Goal: Information Seeking & Learning: Understand process/instructions

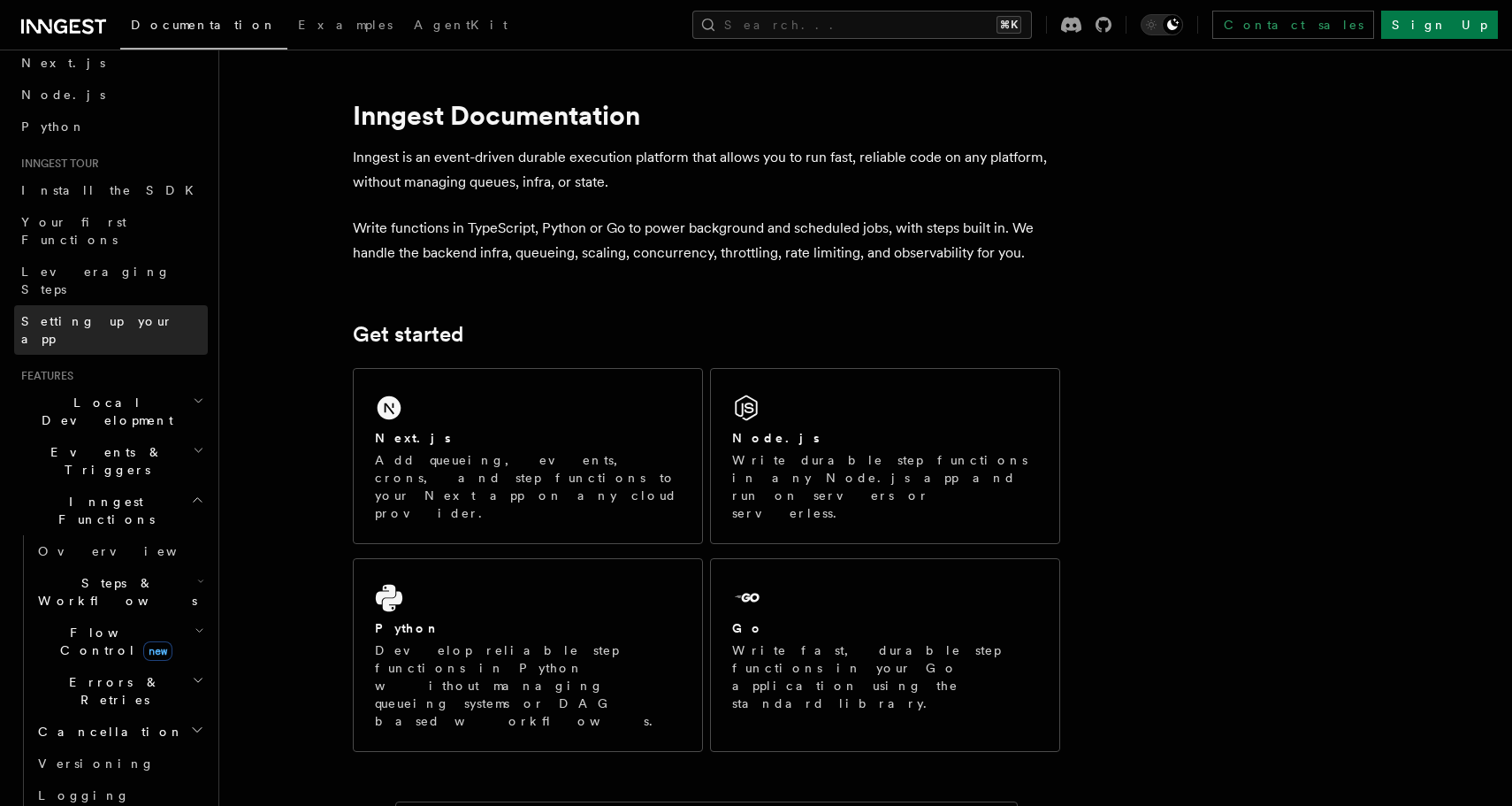
scroll to position [93, 0]
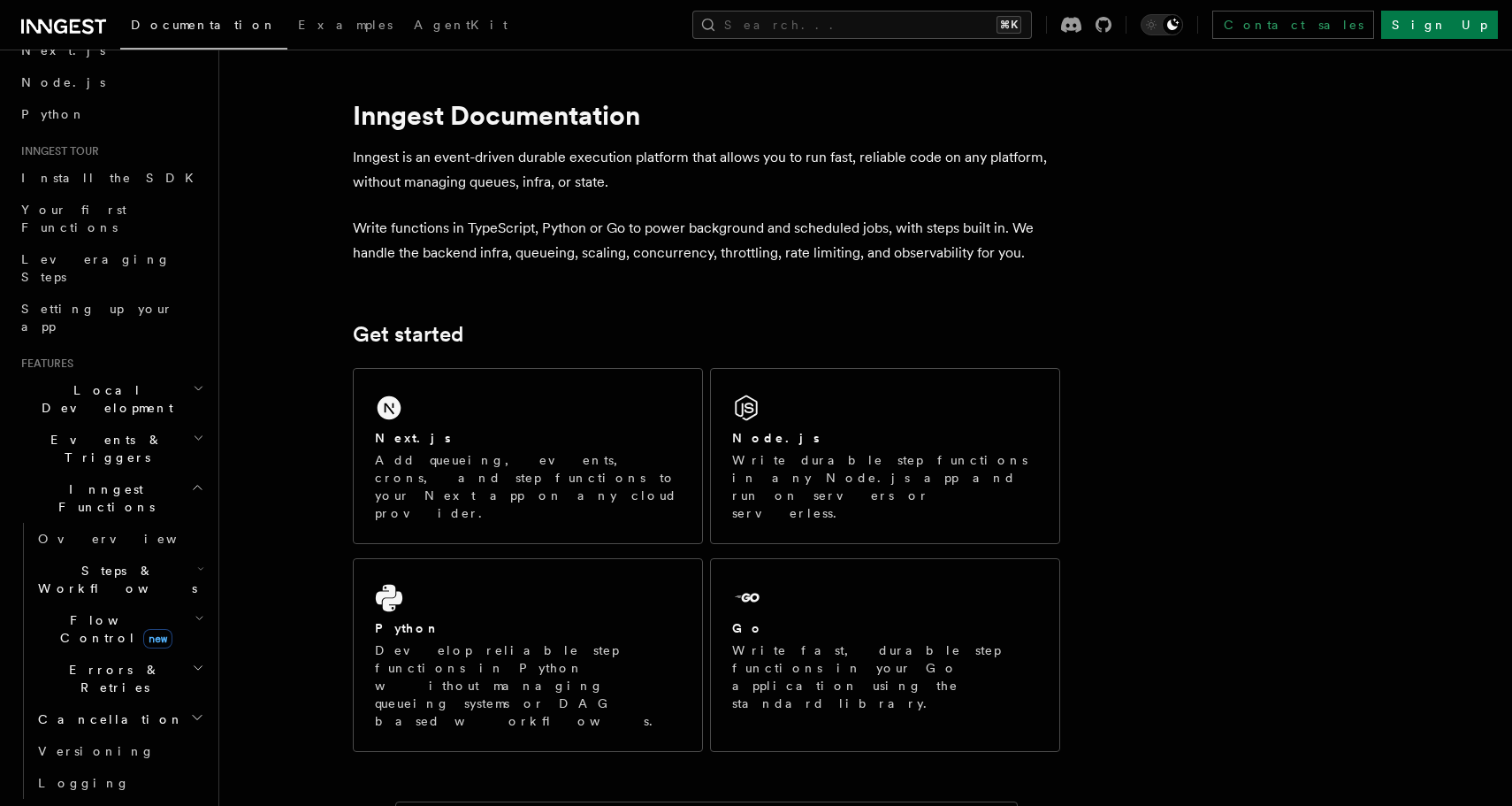
click at [109, 703] on h2 "Cancellation" at bounding box center [119, 719] width 177 height 32
click at [102, 744] on span "Overview" at bounding box center [146, 751] width 182 height 14
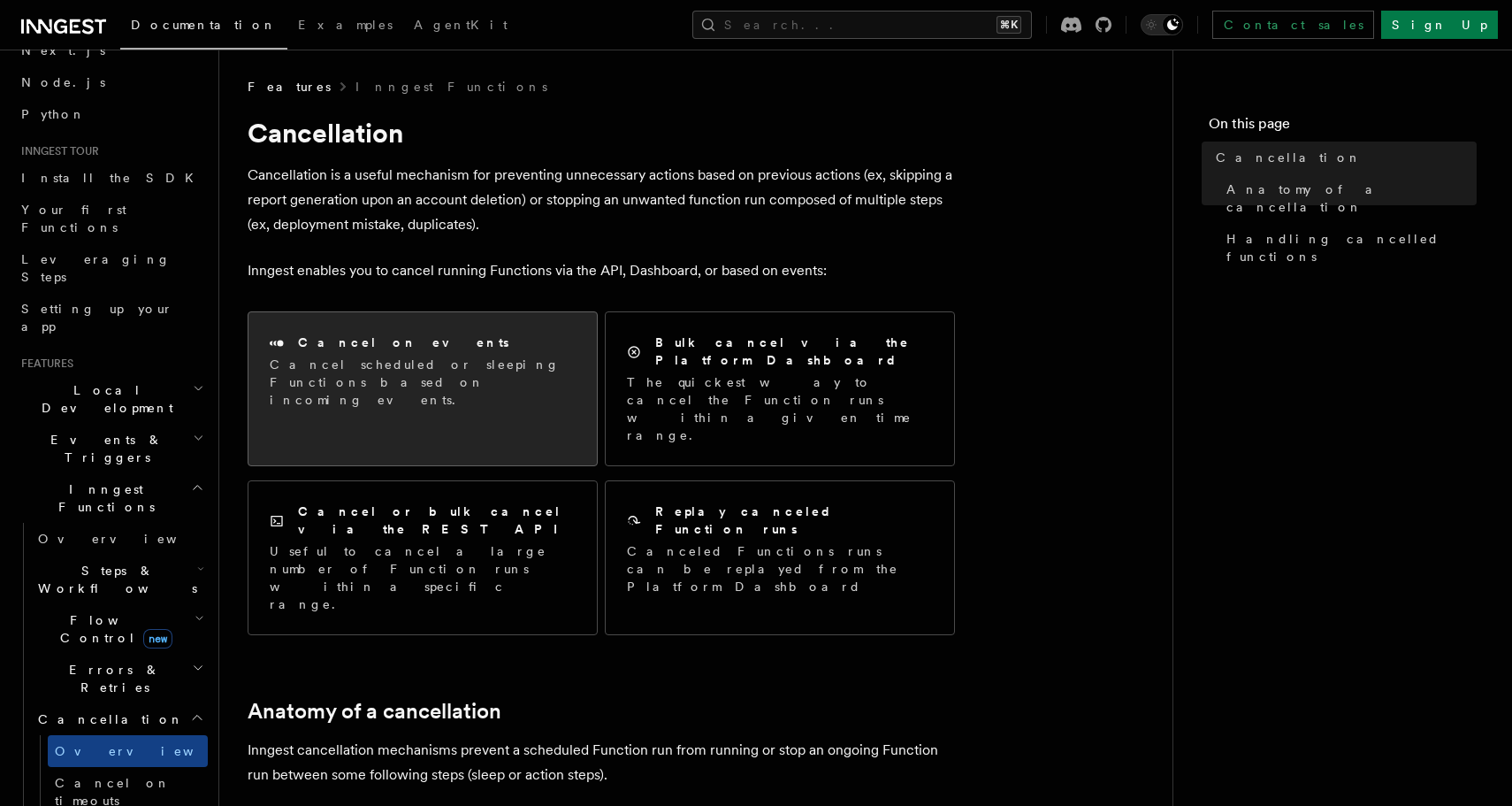
click at [525, 384] on p "Cancel scheduled or sleeping Functions based on incoming events." at bounding box center [422, 383] width 306 height 53
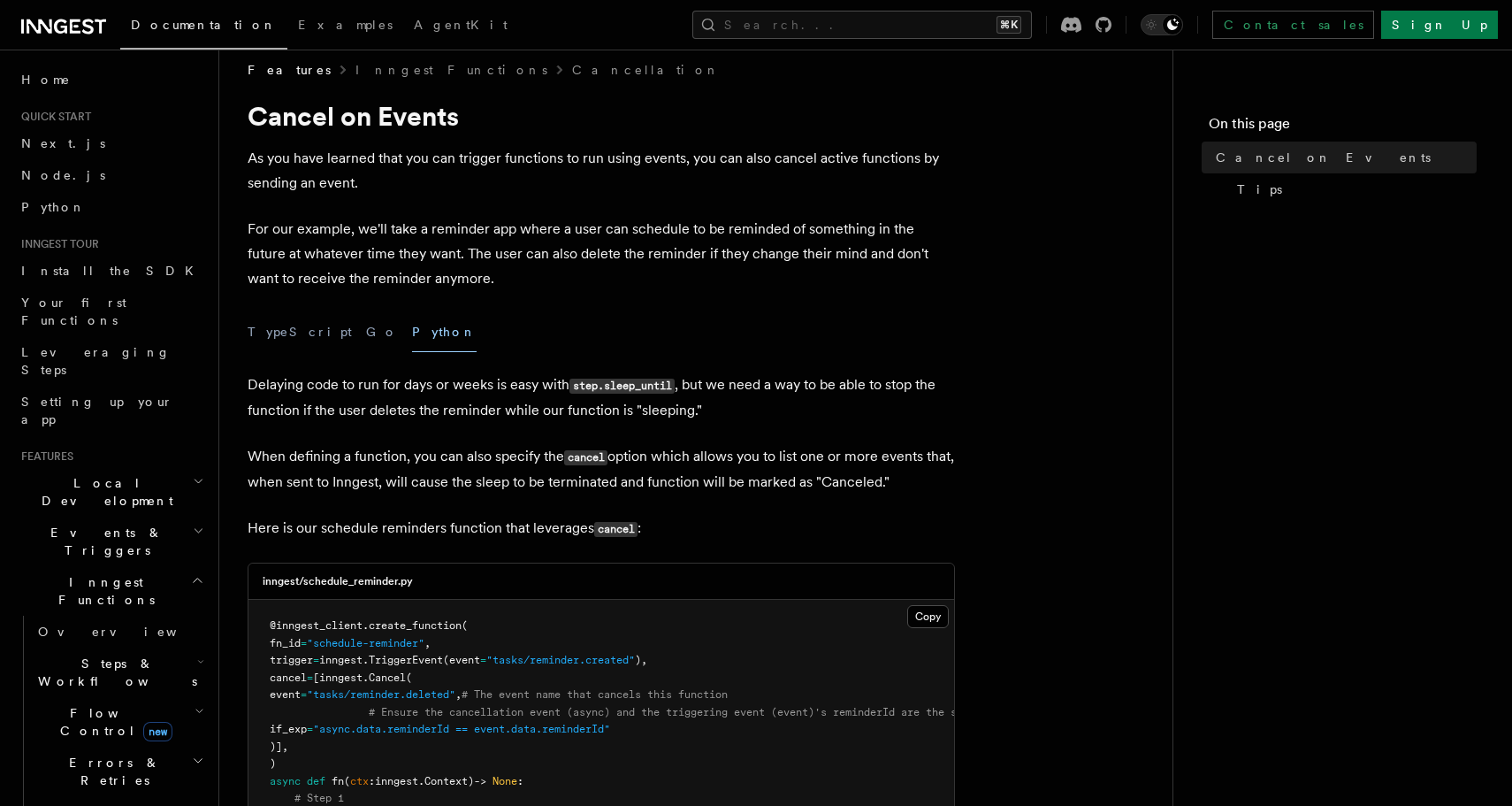
scroll to position [19, 0]
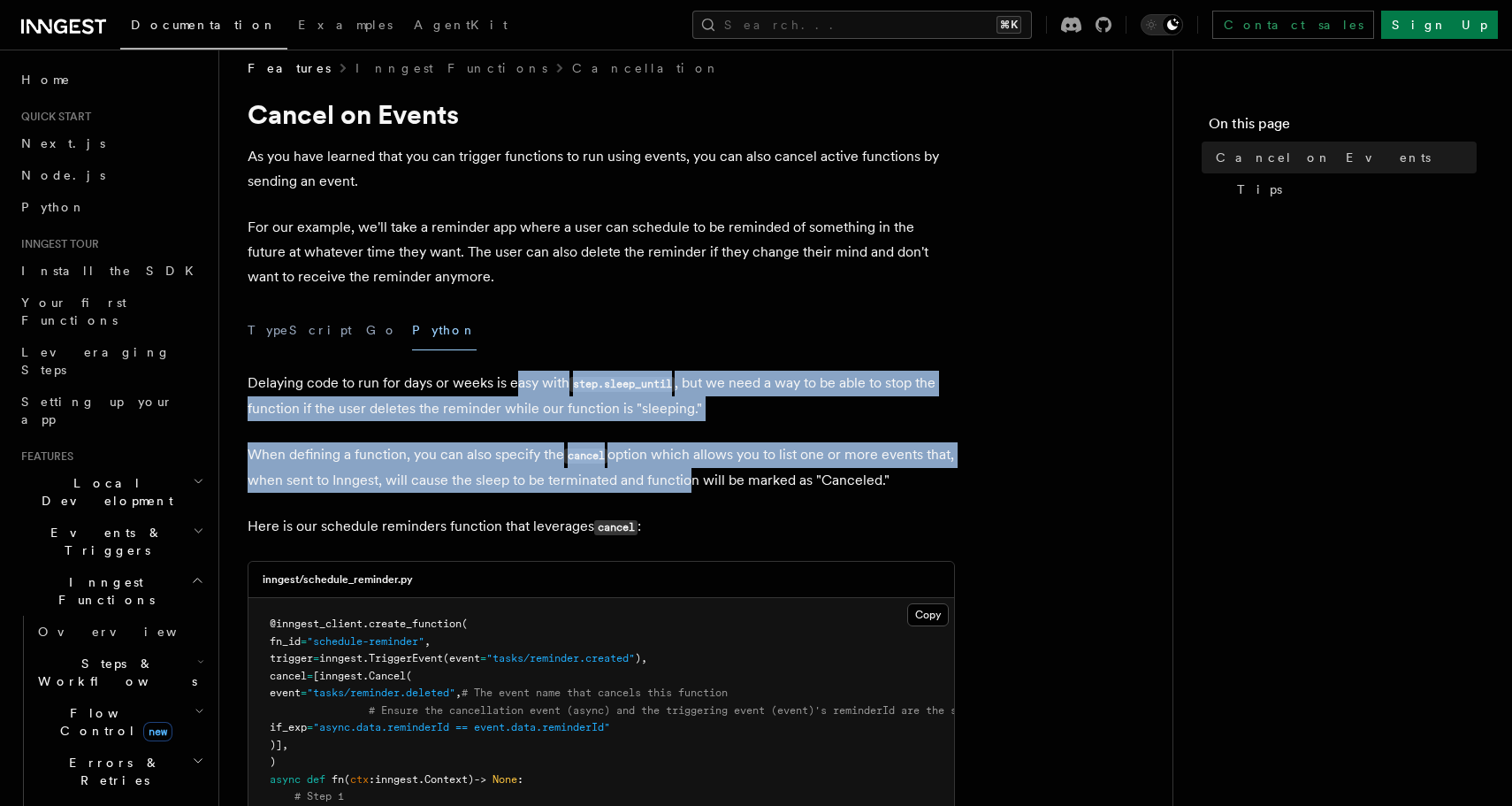
drag, startPoint x: 514, startPoint y: 382, endPoint x: 712, endPoint y: 477, distance: 219.6
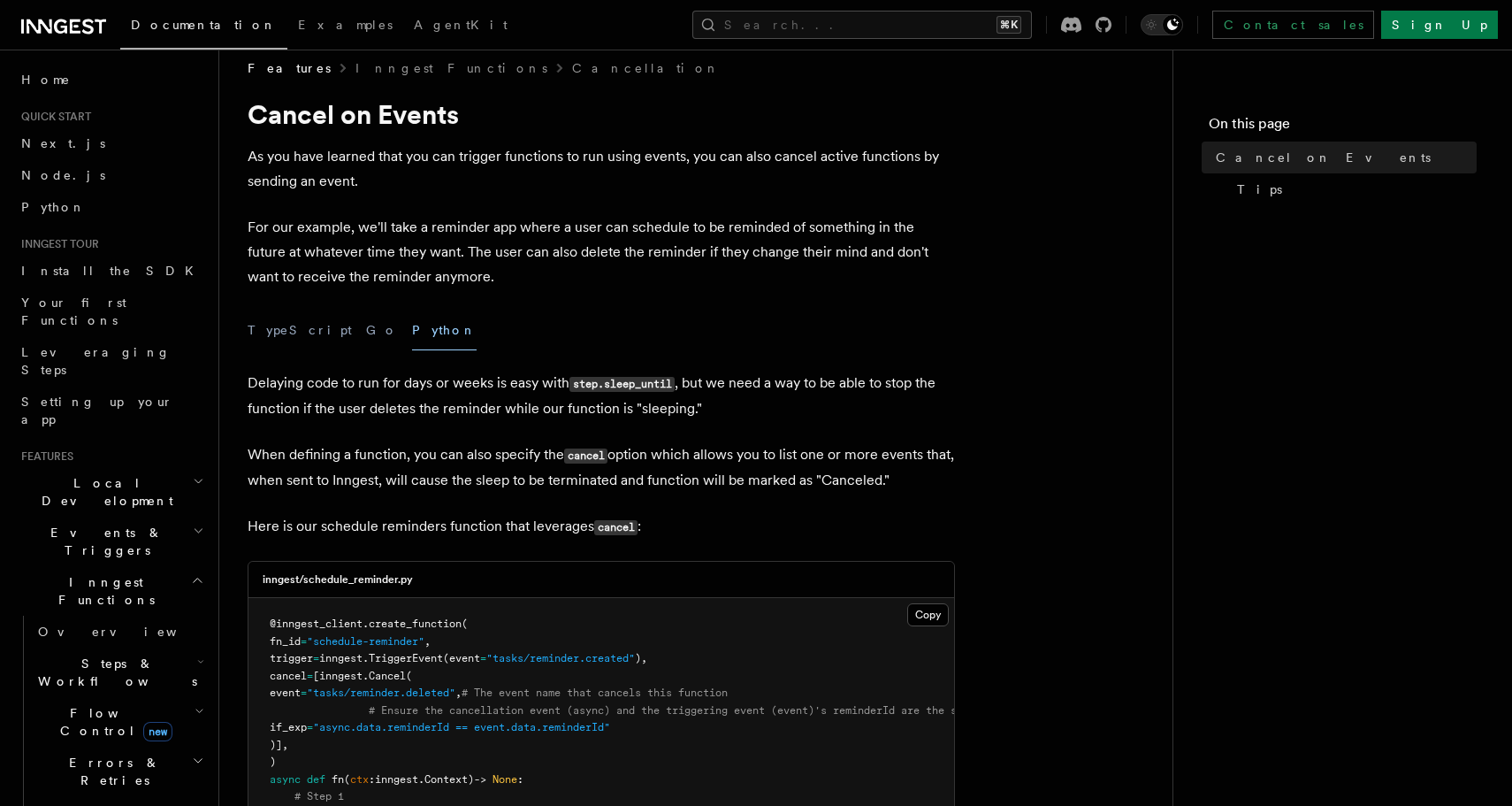
click at [733, 481] on p "When defining a function, you can also specify the cancel option which allows y…" at bounding box center [601, 467] width 707 height 51
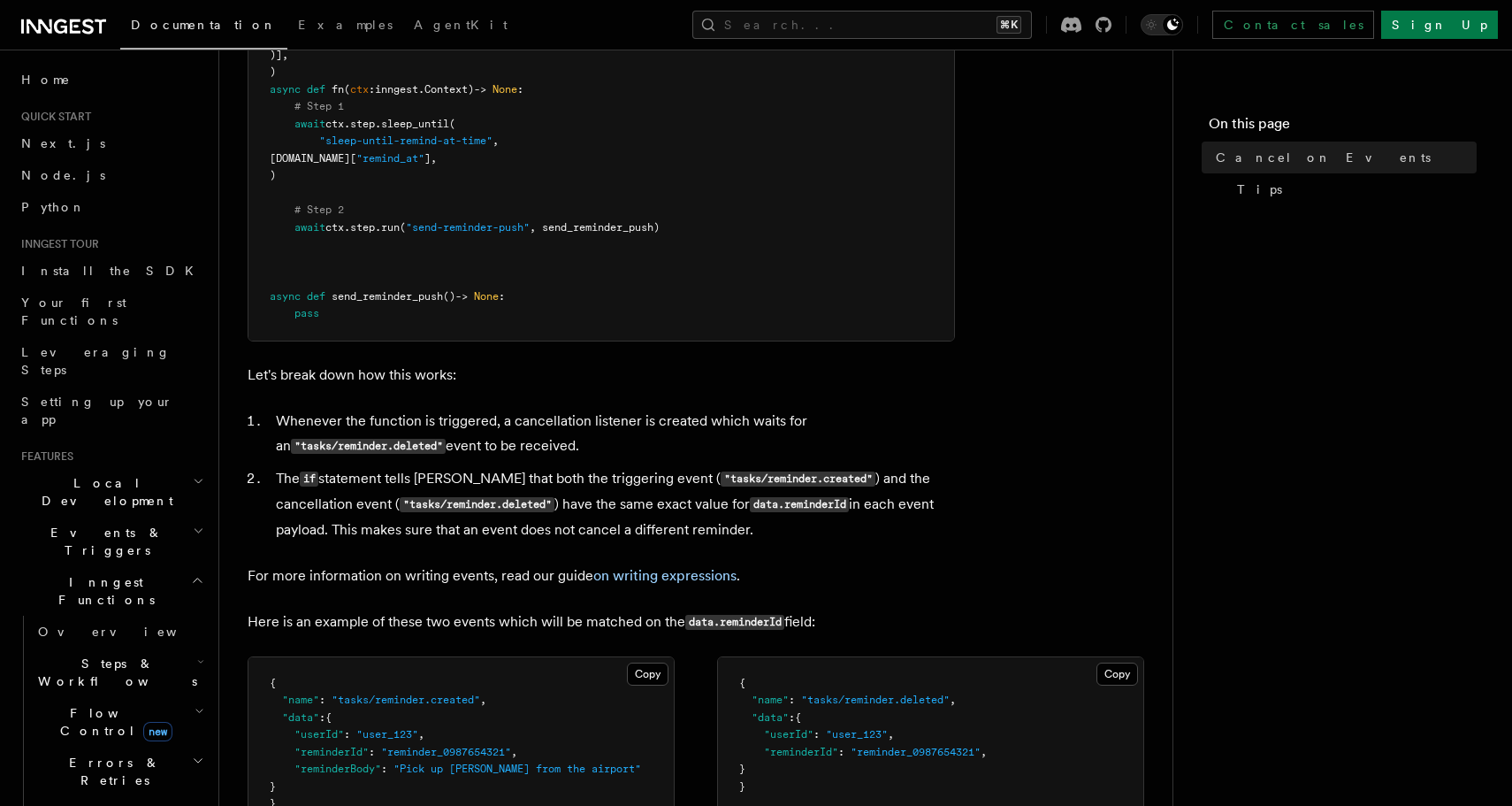
scroll to position [711, 0]
drag, startPoint x: 553, startPoint y: 416, endPoint x: 608, endPoint y: 440, distance: 60.0
click at [608, 440] on li "Whenever the function is triggered, a cancellation listener is created which wa…" at bounding box center [612, 431] width 684 height 51
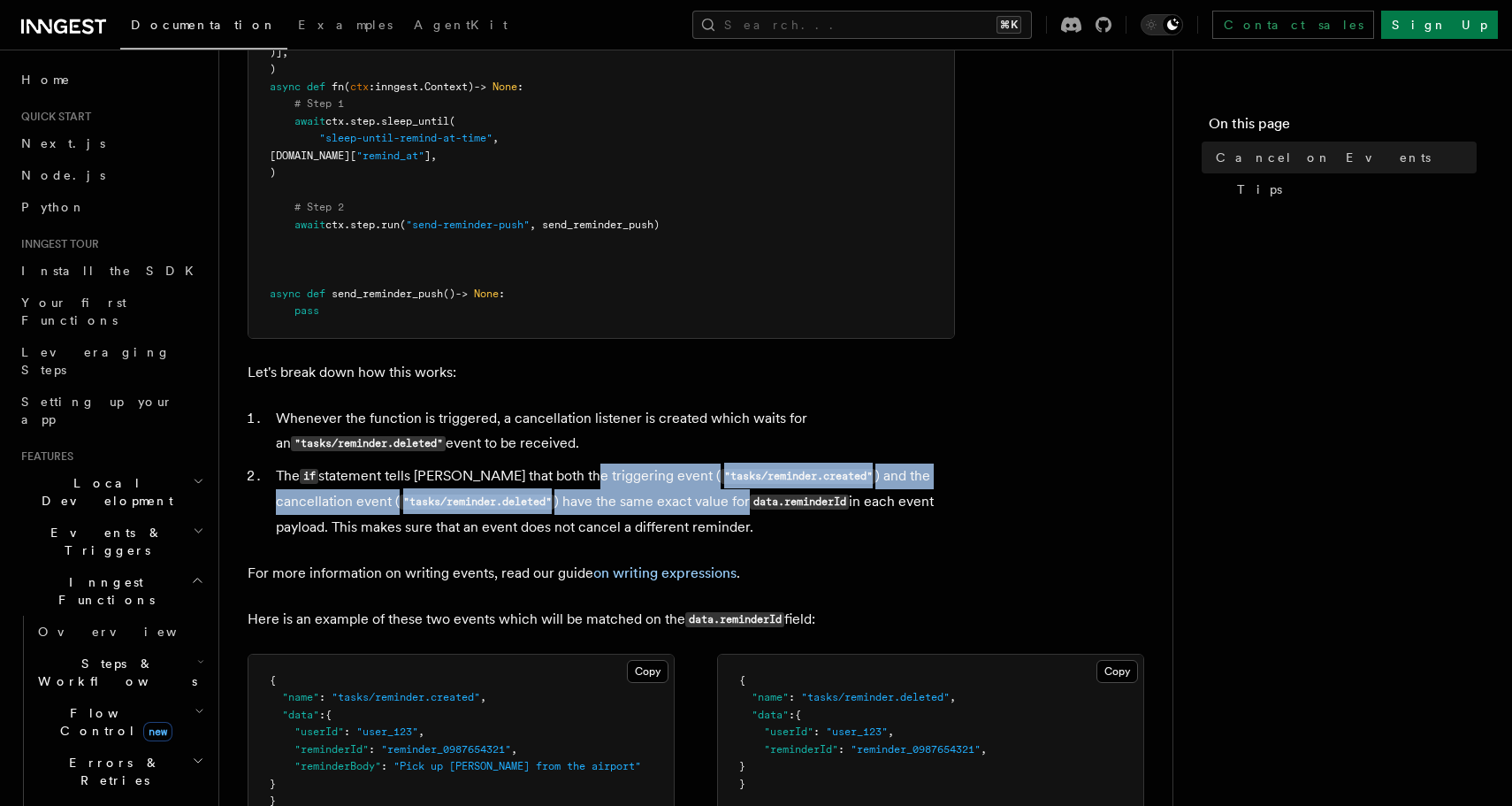
drag, startPoint x: 570, startPoint y: 478, endPoint x: 667, endPoint y: 509, distance: 101.8
click at [667, 509] on li "The if statement tells Inngest that both the triggering event ( "tasks/reminder…" at bounding box center [612, 502] width 684 height 76
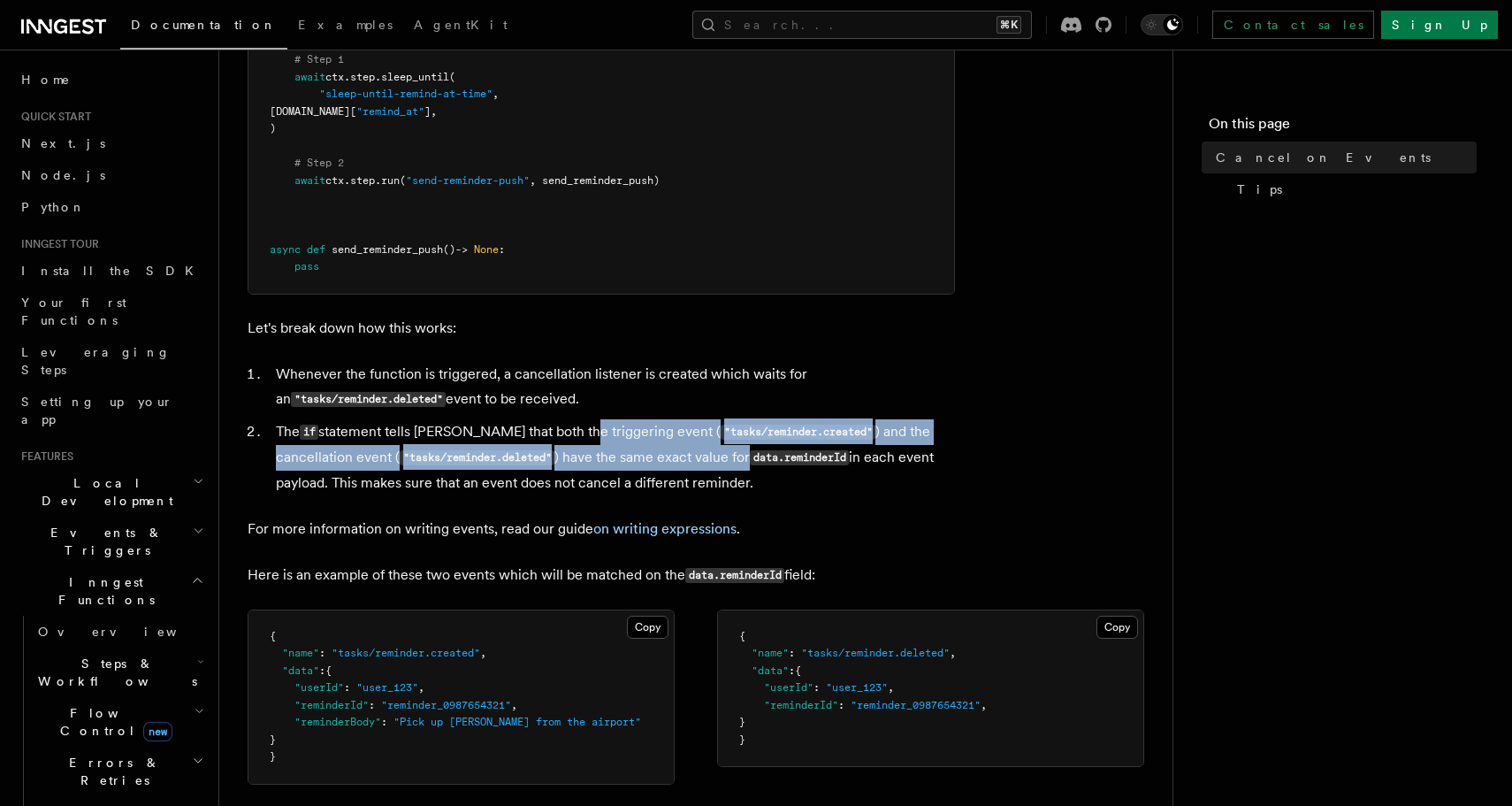
scroll to position [759, 0]
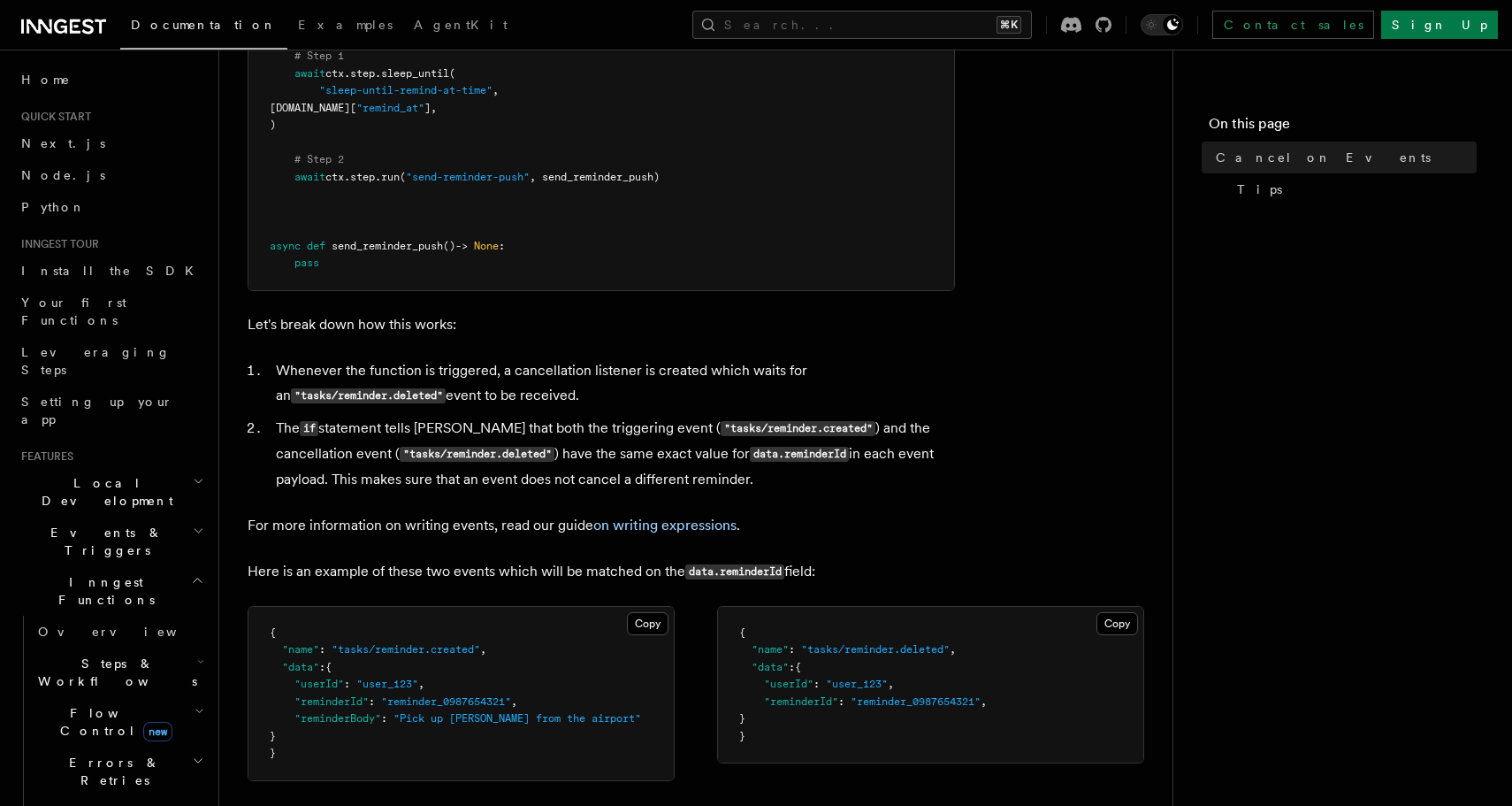
click at [670, 491] on li "The if statement tells Inngest that both the triggering event ( "tasks/reminder…" at bounding box center [612, 454] width 684 height 76
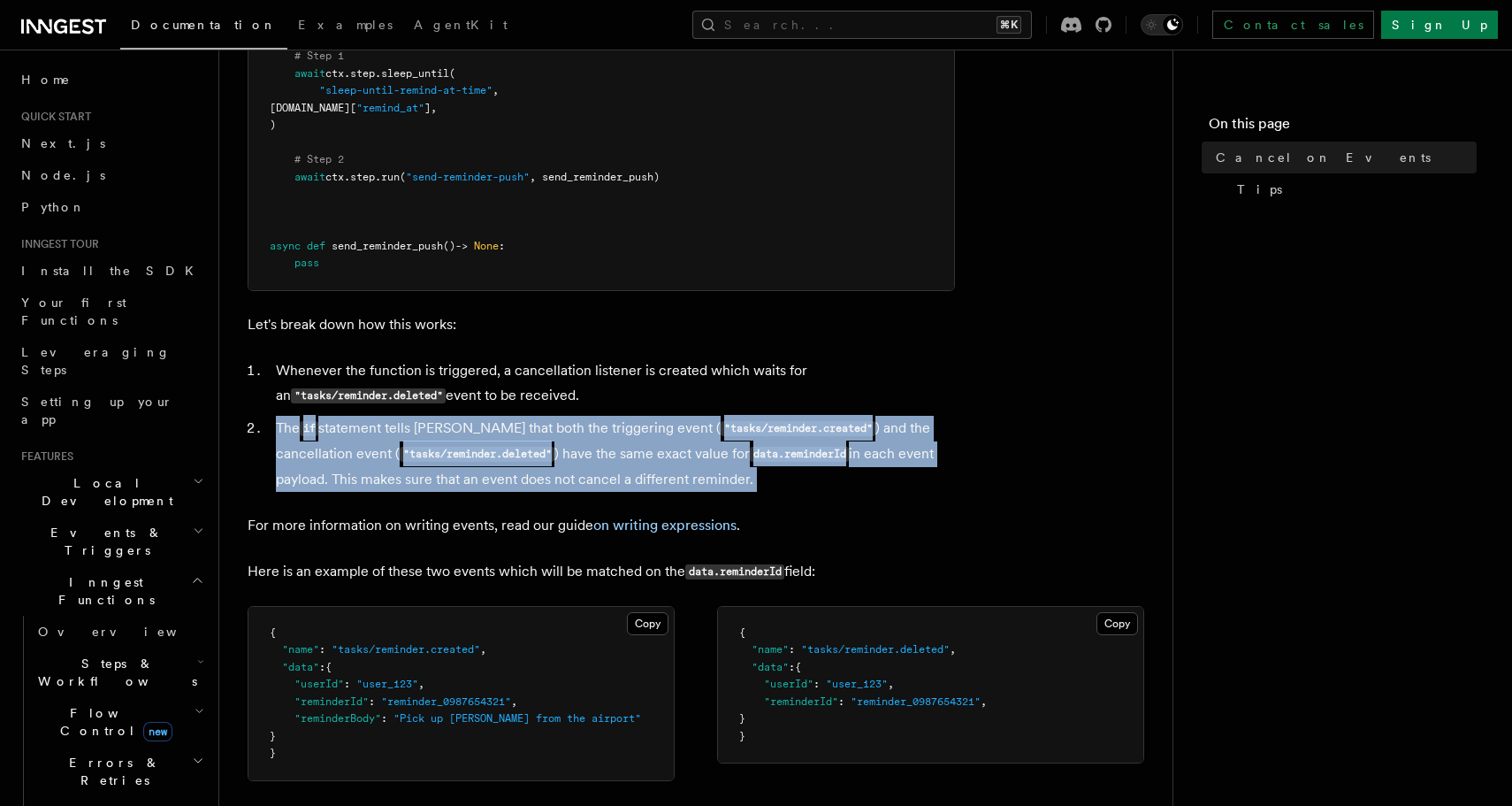
click at [670, 491] on li "The if statement tells Inngest that both the triggering event ( "tasks/reminder…" at bounding box center [612, 454] width 684 height 76
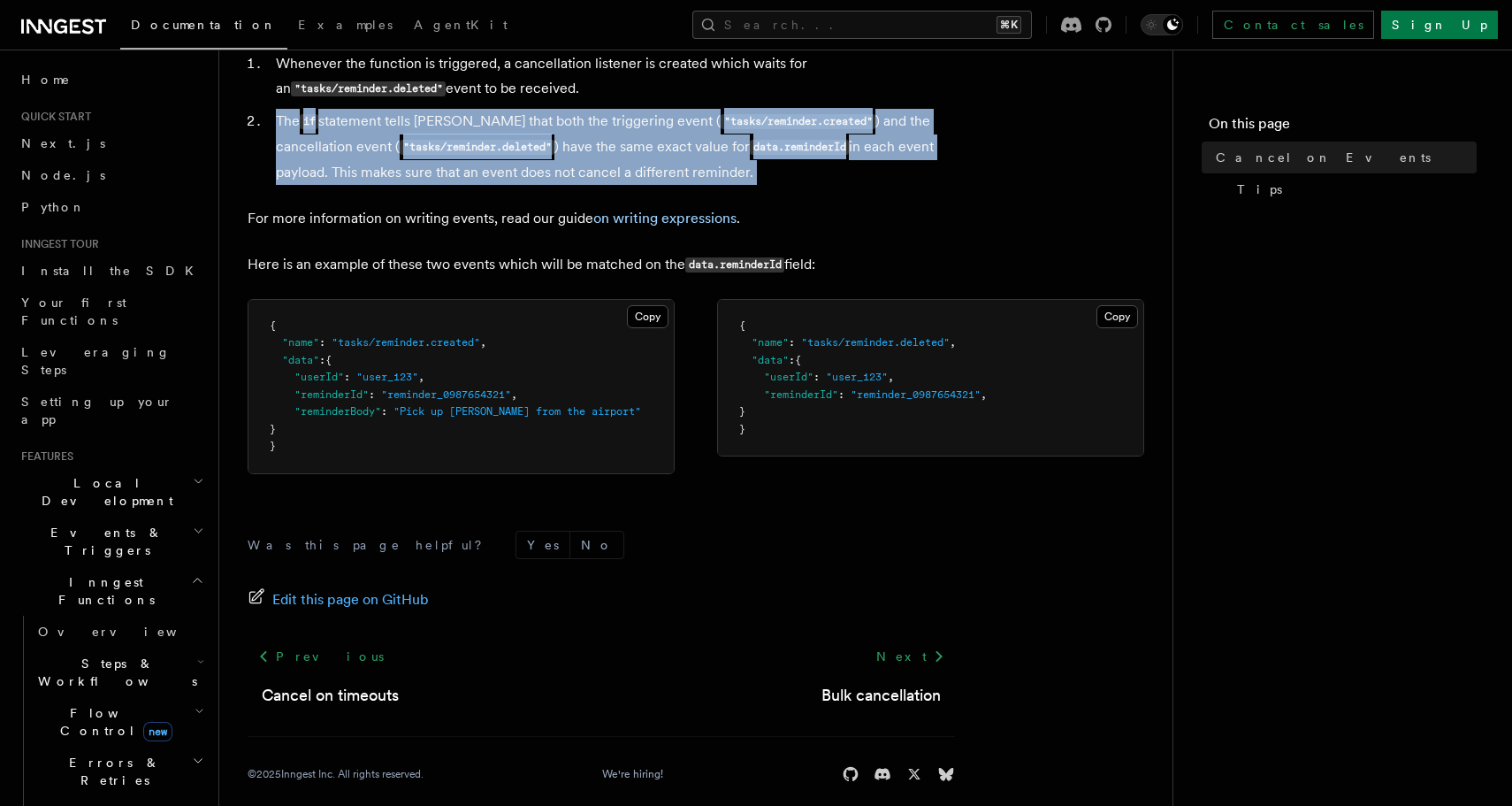
scroll to position [1071, 0]
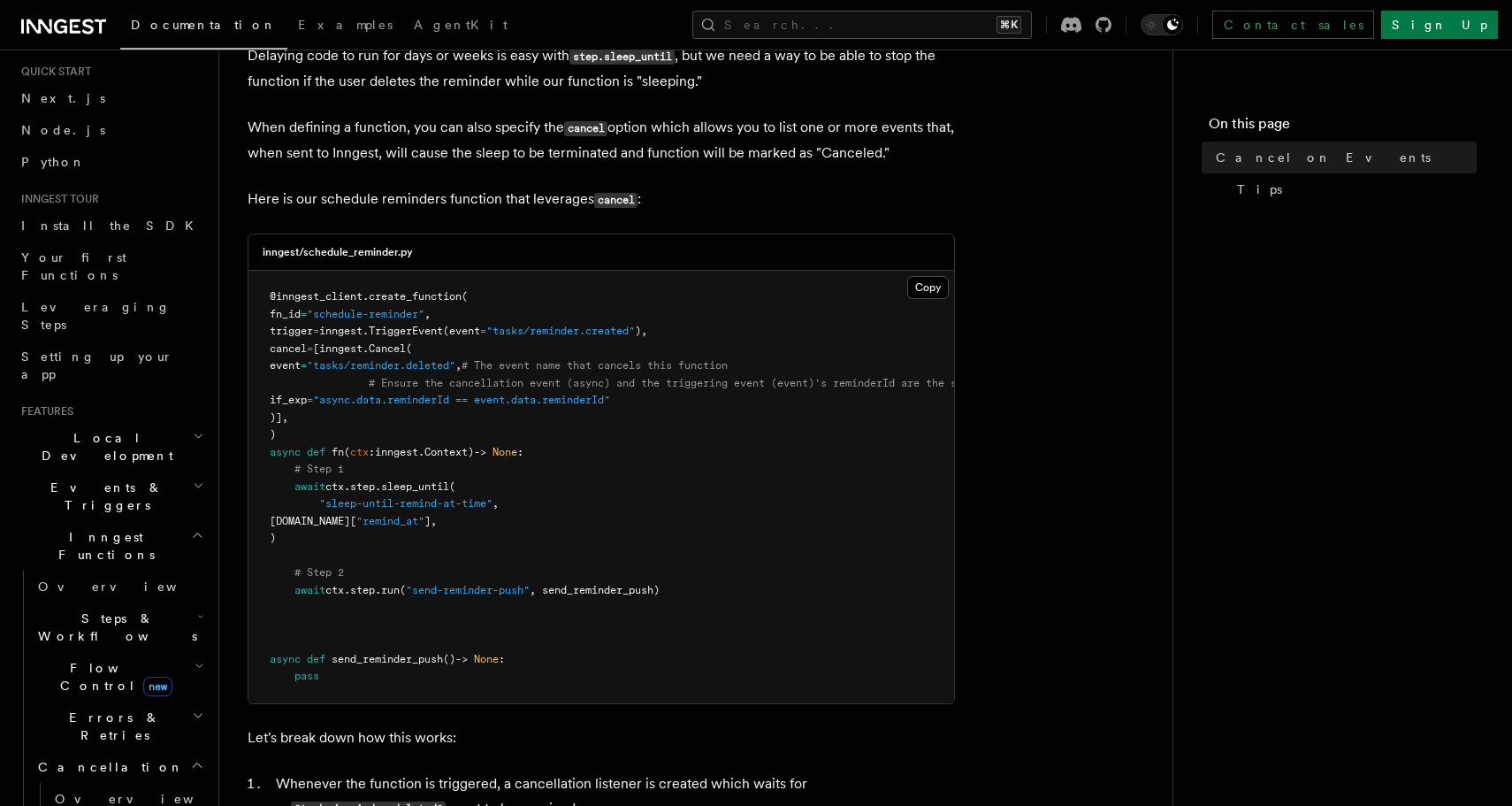
scroll to position [50, 0]
click at [927, 288] on button "Copy Copied" at bounding box center [927, 288] width 42 height 23
click at [1251, 187] on span "Tips" at bounding box center [1259, 189] width 45 height 18
click at [1256, 192] on span "Tips" at bounding box center [1259, 189] width 45 height 18
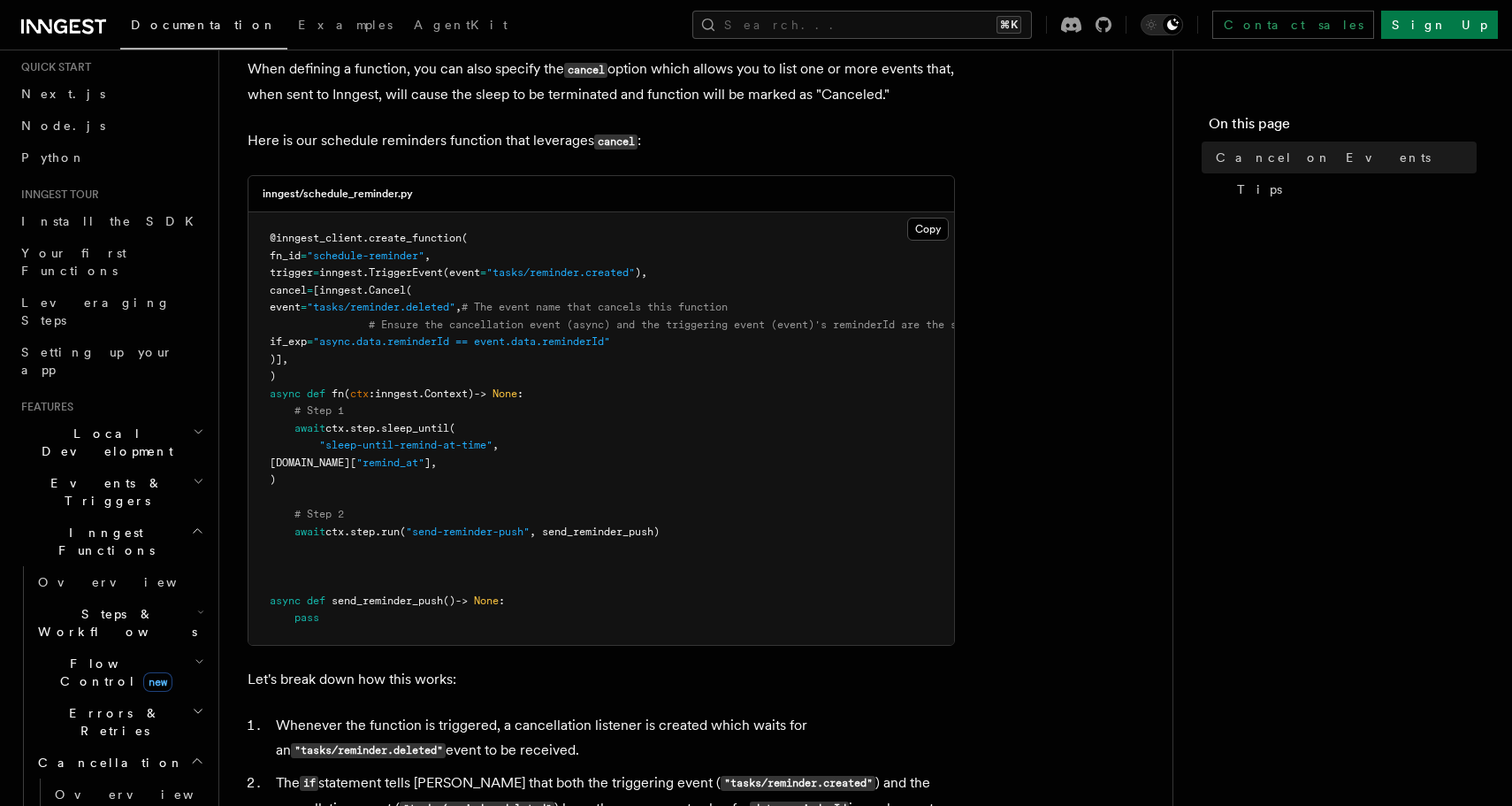
scroll to position [408, 0]
